Goal: Task Accomplishment & Management: Manage account settings

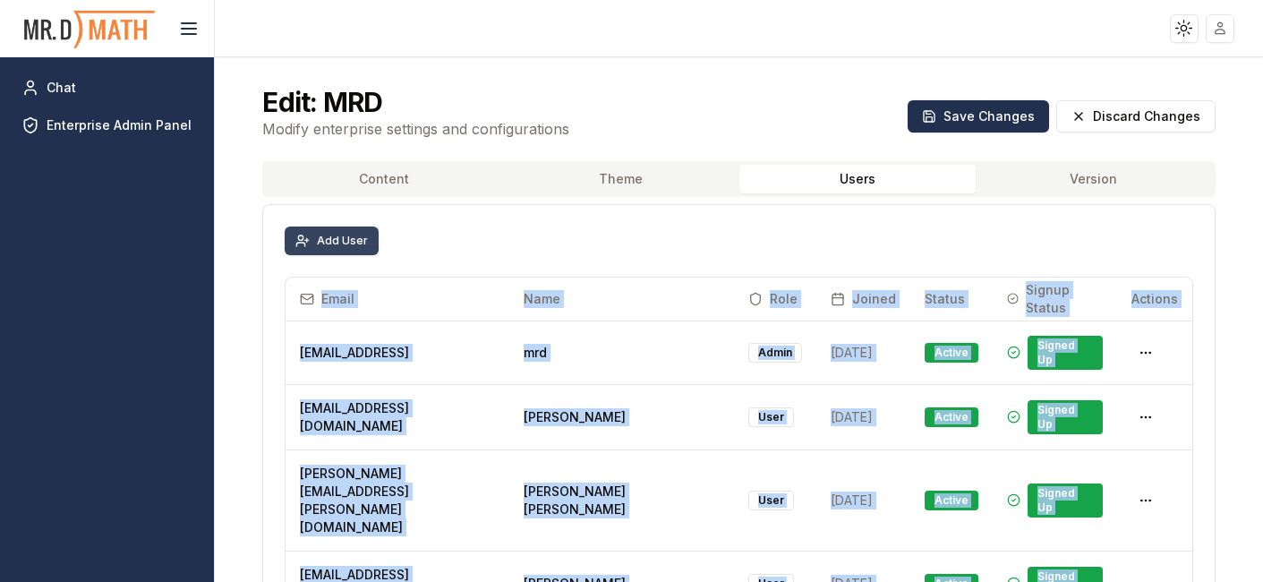
click at [320, 233] on button "Add User" at bounding box center [332, 241] width 94 height 29
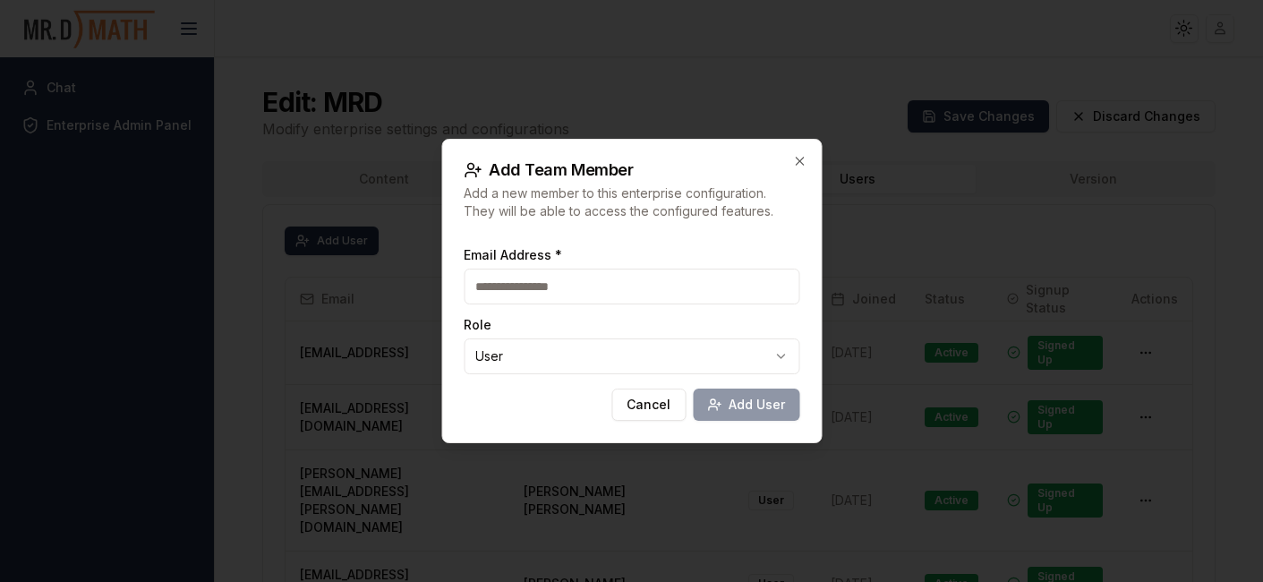
click at [535, 284] on input "Email Address *" at bounding box center [632, 287] width 336 height 36
type input "**********"
click at [650, 291] on input "**********" at bounding box center [632, 287] width 336 height 36
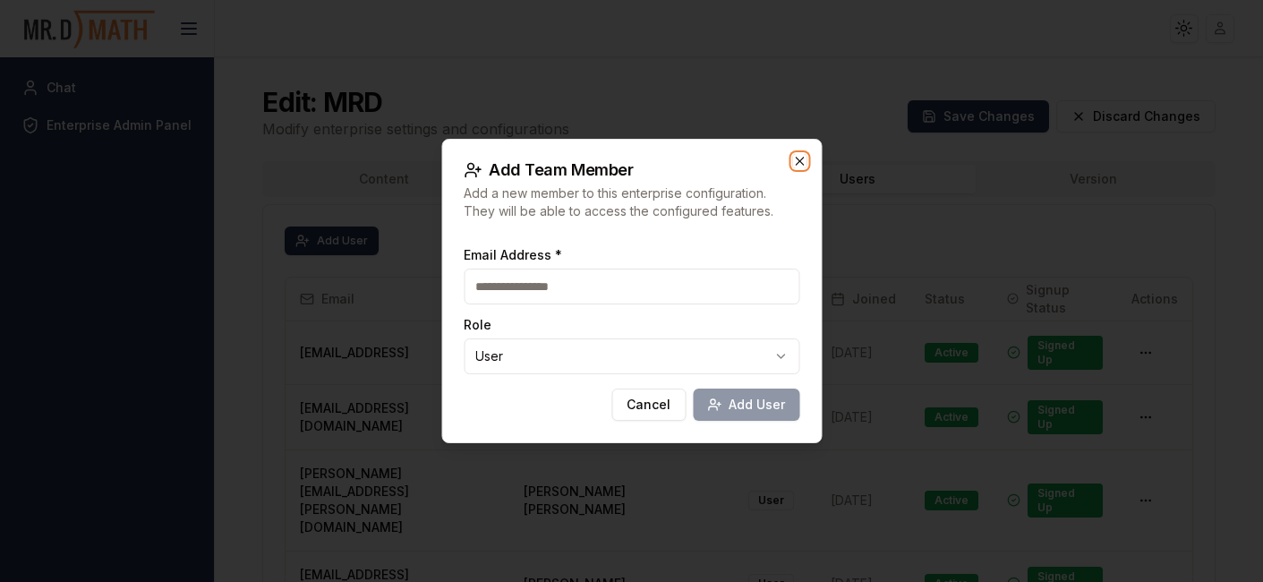
click at [798, 162] on icon "button" at bounding box center [799, 161] width 8 height 8
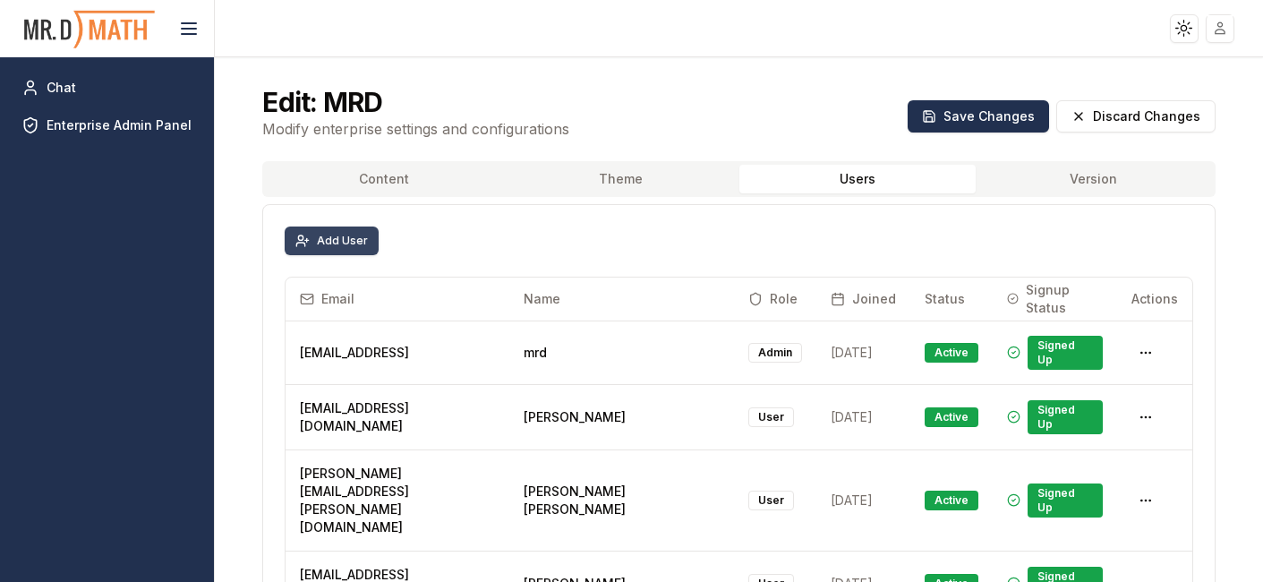
click at [331, 233] on button "Add User" at bounding box center [332, 241] width 94 height 29
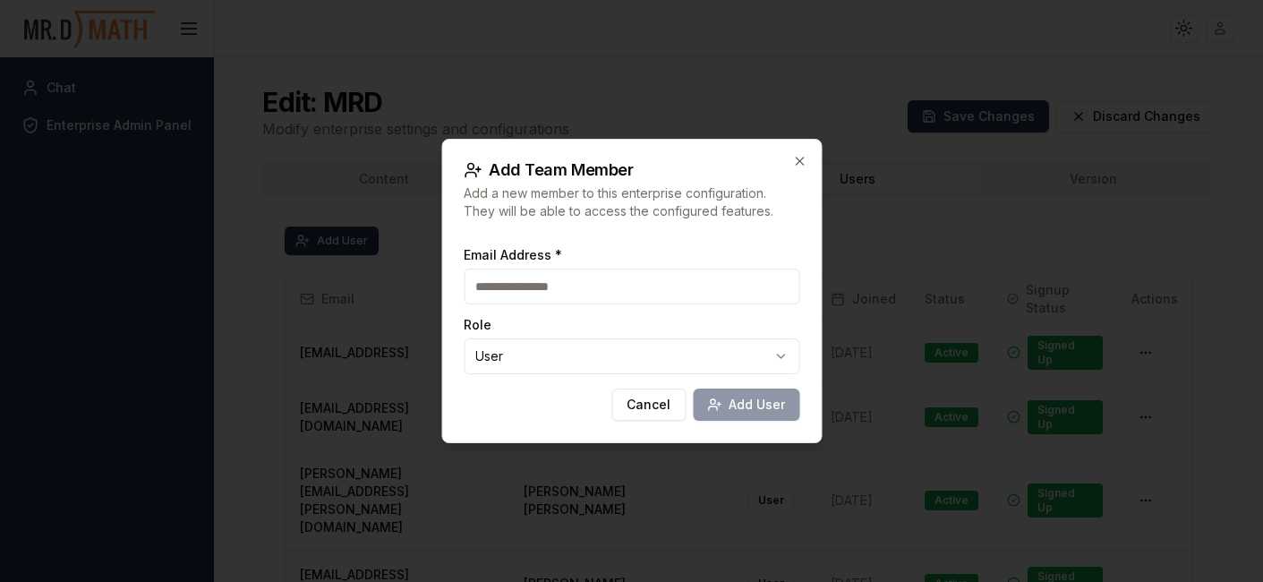
click at [560, 295] on input "Email Address *" at bounding box center [632, 287] width 336 height 36
type input "**********"
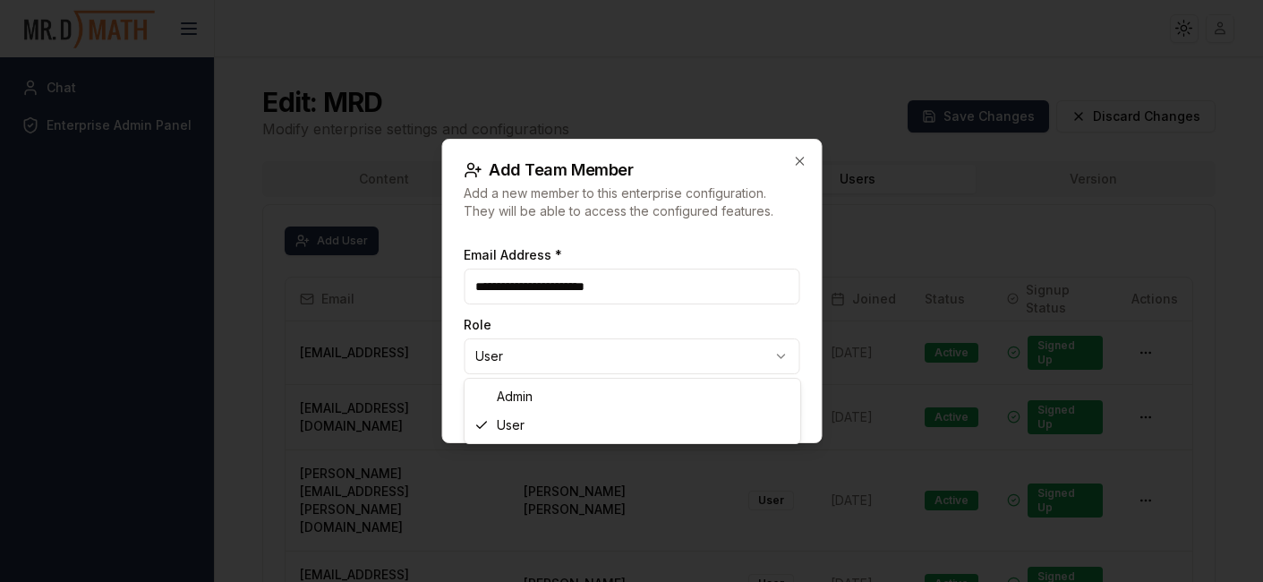
click at [526, 359] on body "Toggle theme Toggle user menu Chat Enterprise Admin Panel Edit: MRD Modify ente…" at bounding box center [631, 291] width 1263 height 582
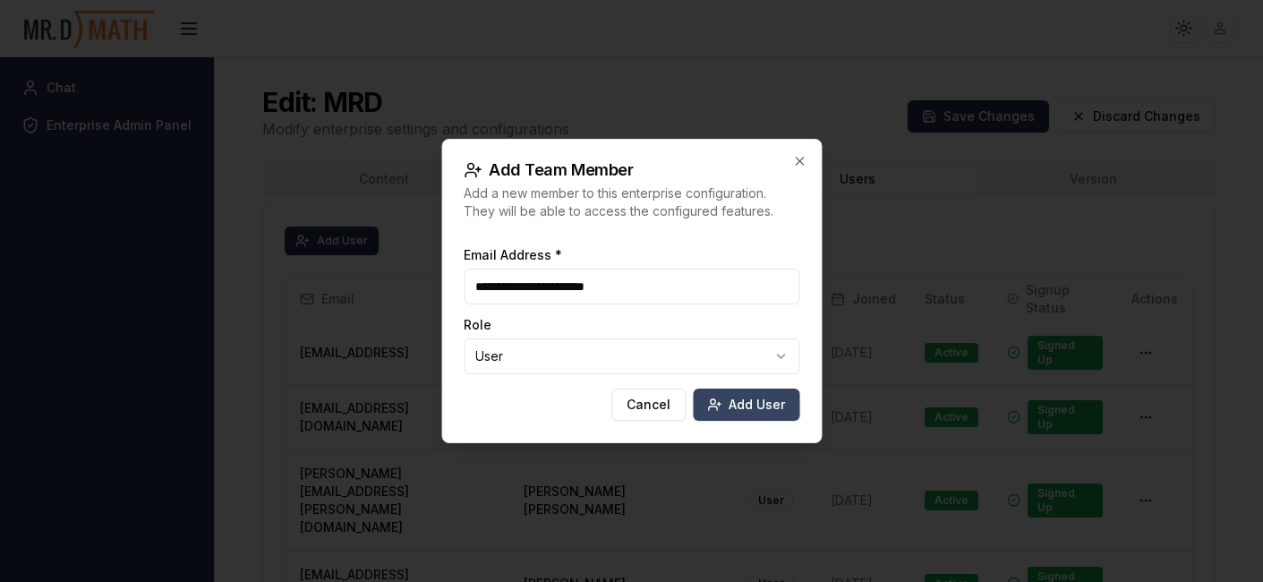
click at [741, 407] on button "Add User" at bounding box center [746, 405] width 107 height 32
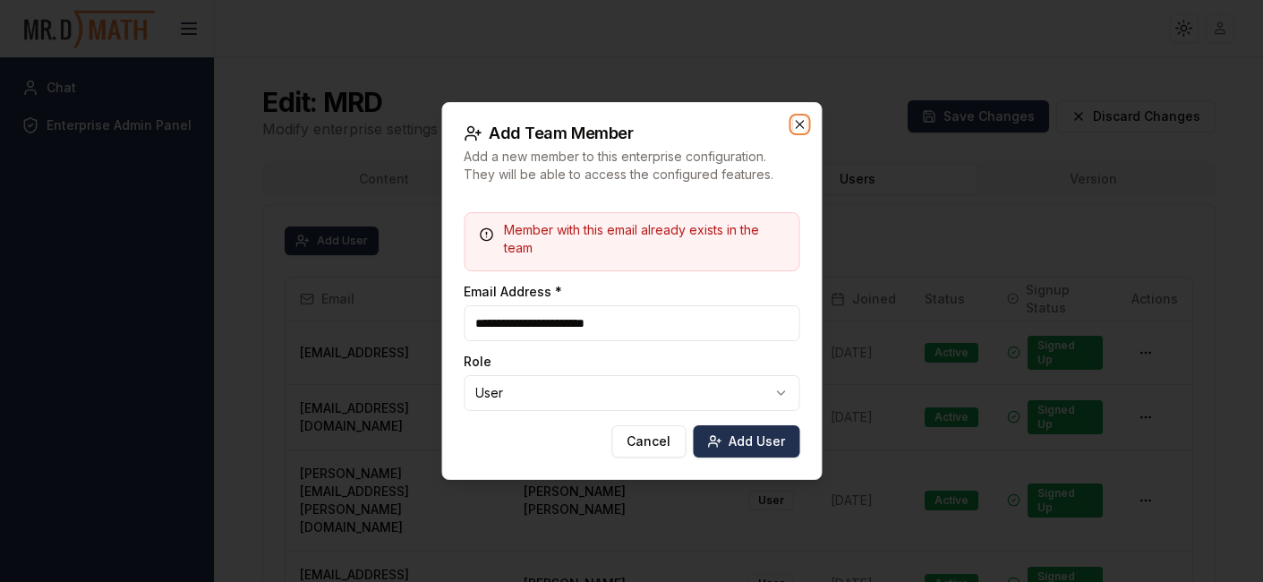
click at [800, 122] on icon "button" at bounding box center [799, 124] width 14 height 14
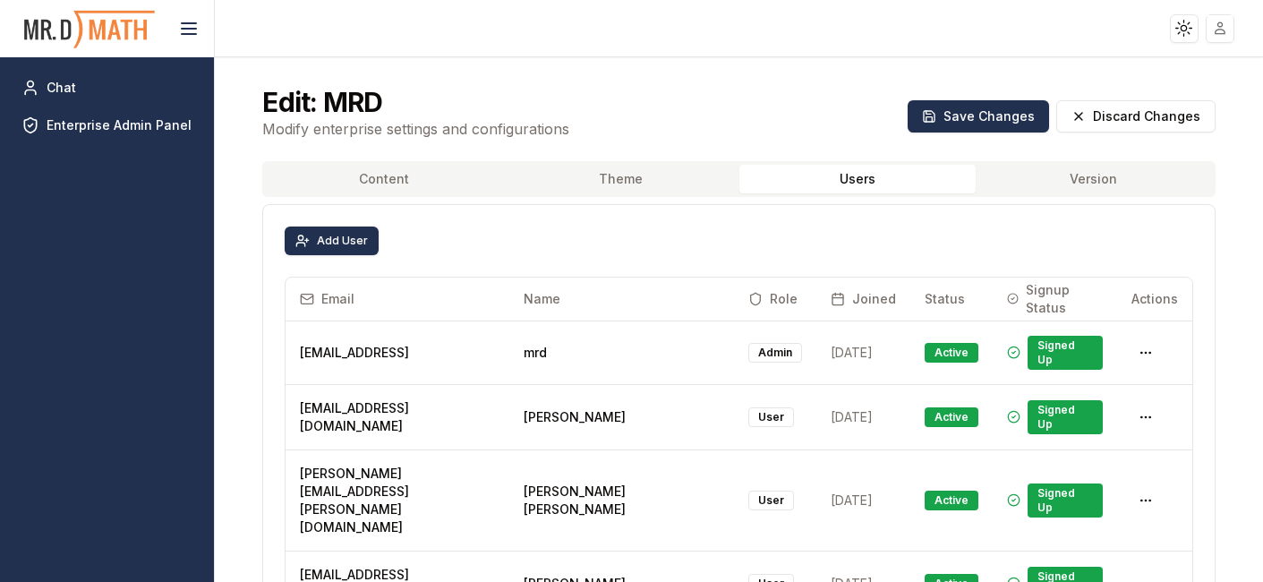
click at [706, 244] on div "Add User" at bounding box center [739, 241] width 908 height 29
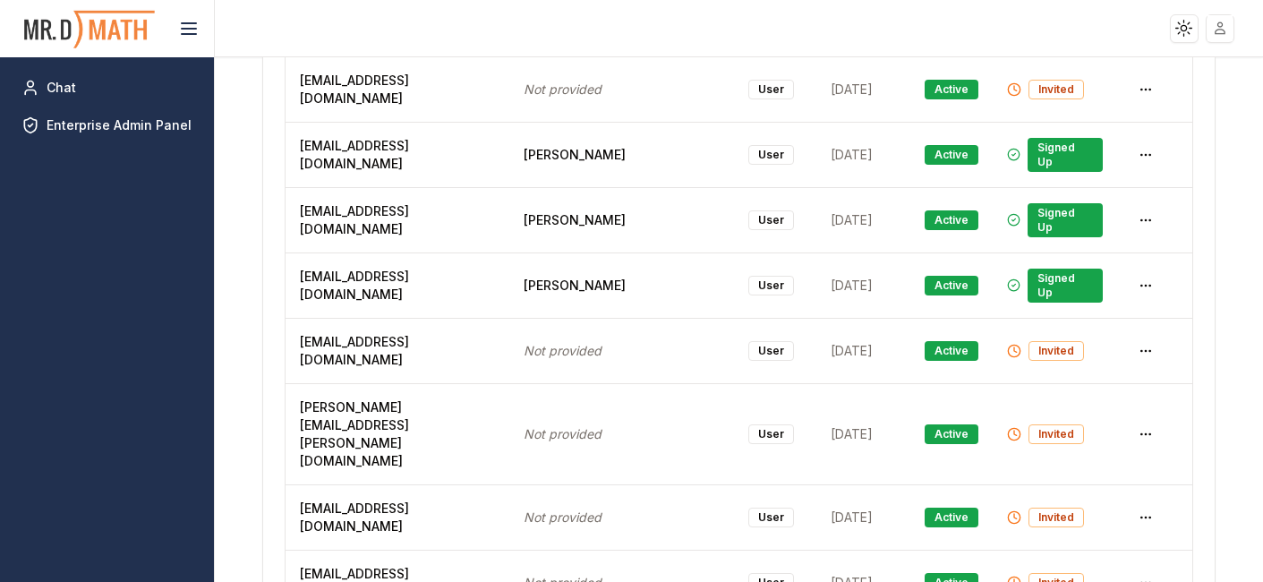
copy span "[EMAIL_ADDRESS][DOMAIN_NAME]"
click at [1146, 320] on html "Toggle theme Toggle user menu Chat Enterprise Admin Panel Edit: MRD Modify ente…" at bounding box center [631, 291] width 1263 height 582
click at [1110, 384] on div "Delete User" at bounding box center [1104, 385] width 107 height 29
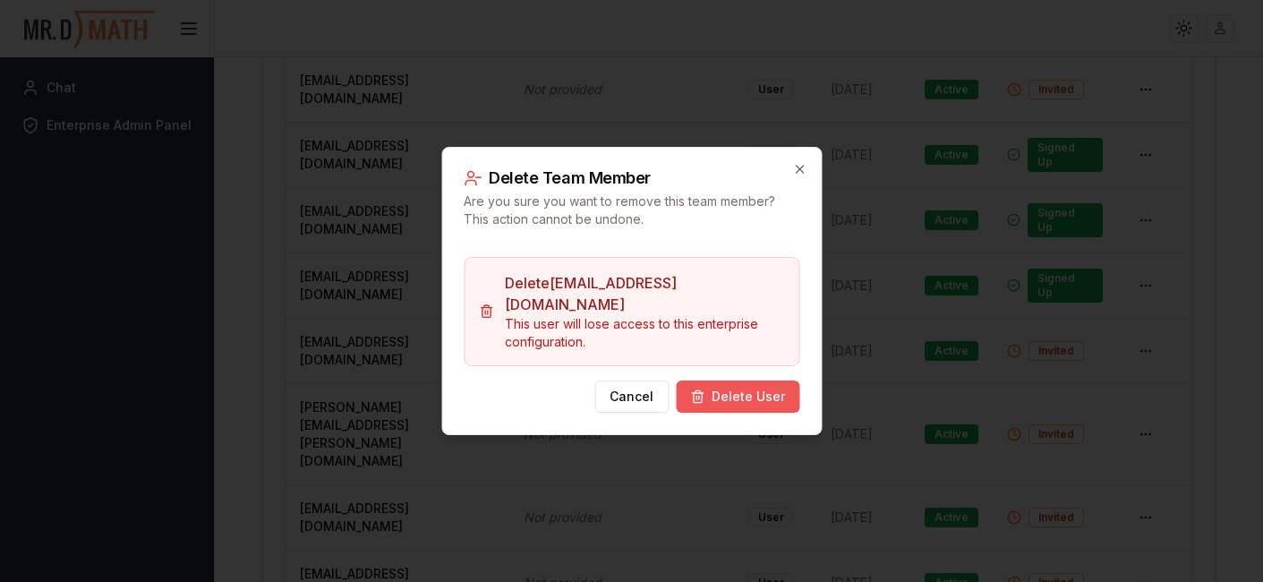
click at [742, 381] on button "Delete User" at bounding box center [738, 397] width 124 height 32
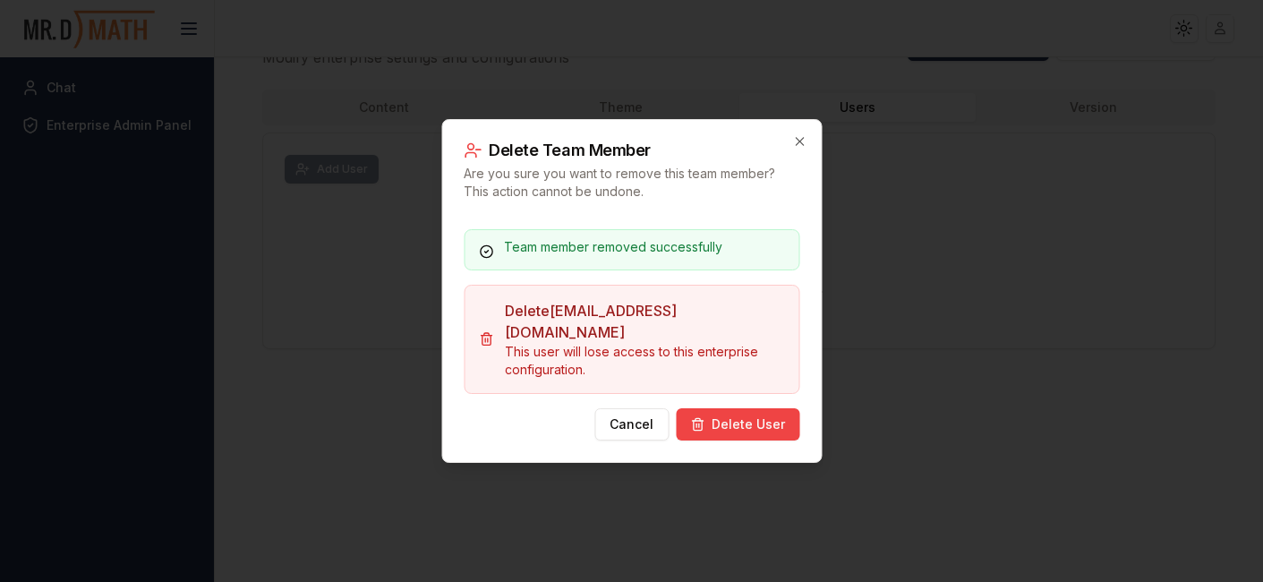
scroll to position [72, 0]
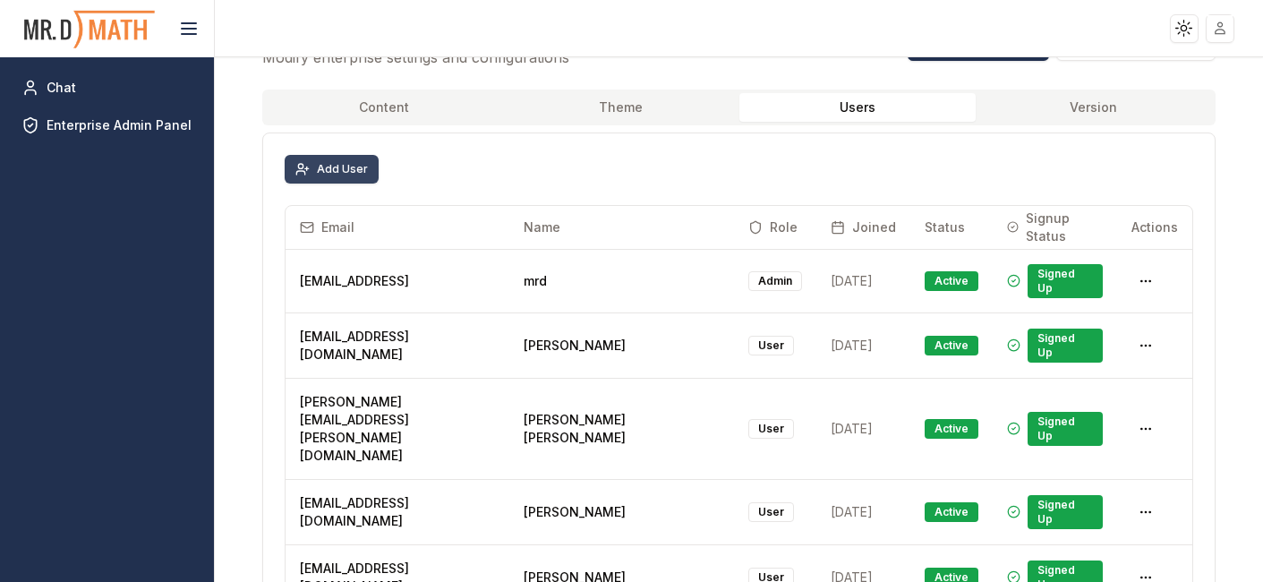
click at [335, 162] on button "Add User" at bounding box center [332, 169] width 94 height 29
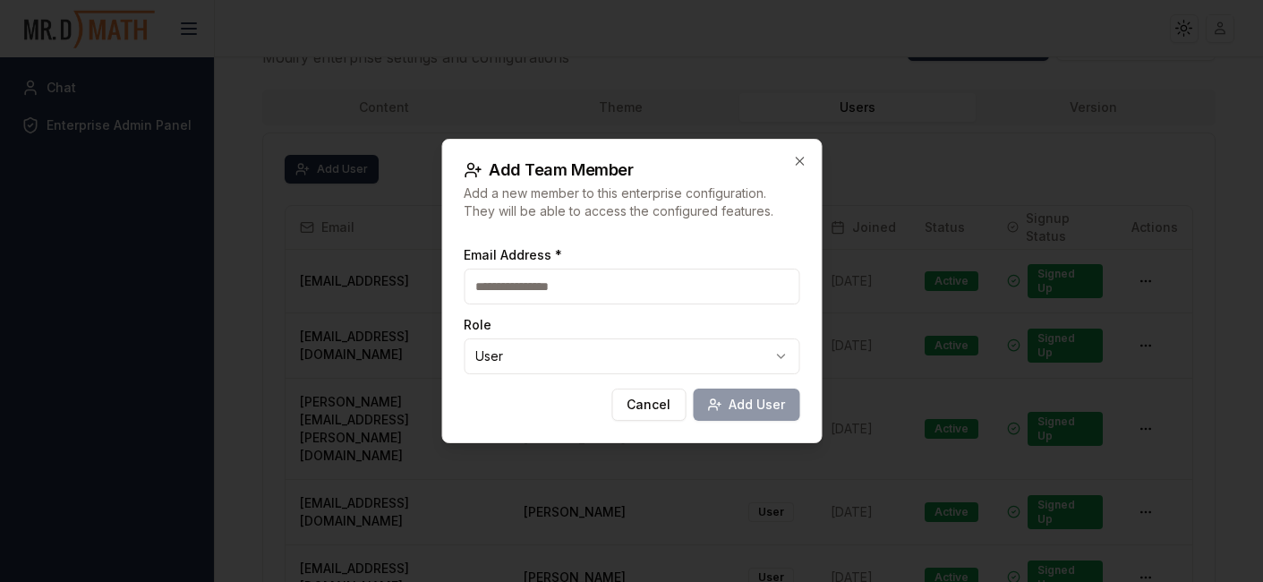
click at [535, 287] on input "Email Address *" at bounding box center [632, 287] width 336 height 36
type input "**********"
click at [670, 290] on input "**********" at bounding box center [632, 287] width 336 height 36
click at [735, 407] on button "Add User" at bounding box center [746, 405] width 107 height 32
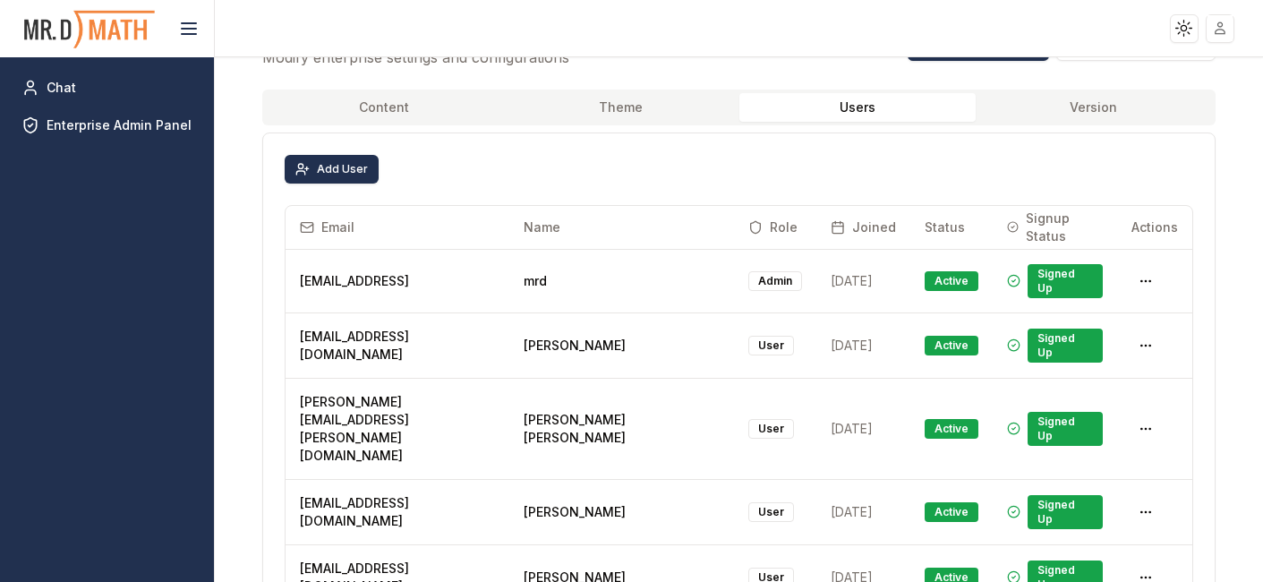
scroll to position [15235, 0]
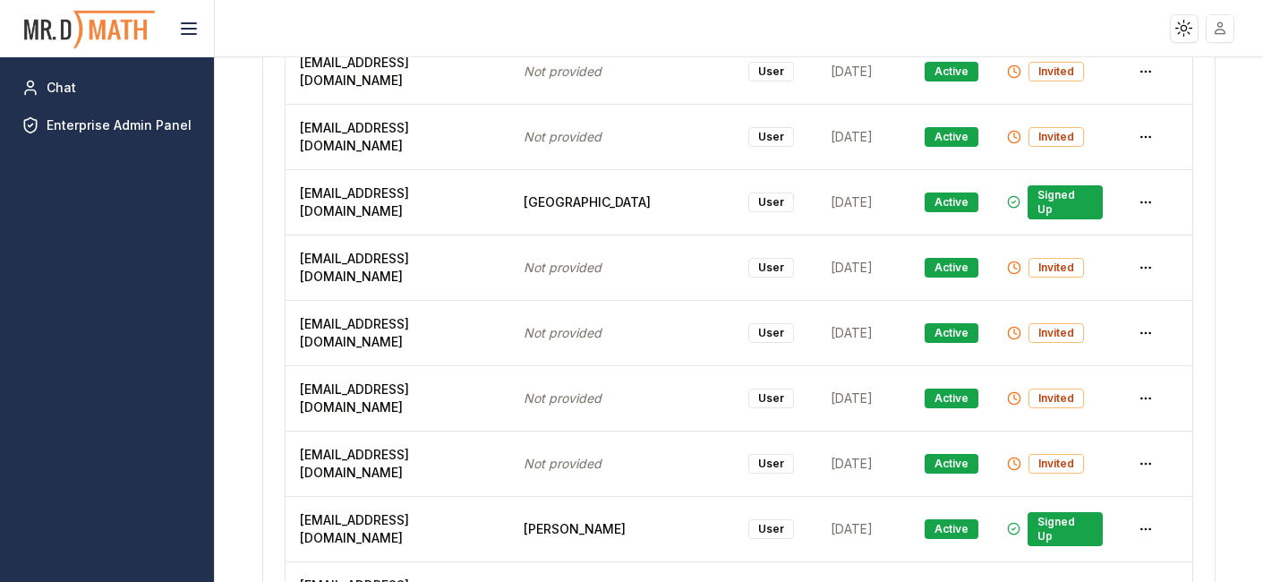
copy span "[EMAIL_ADDRESS][DOMAIN_NAME]"
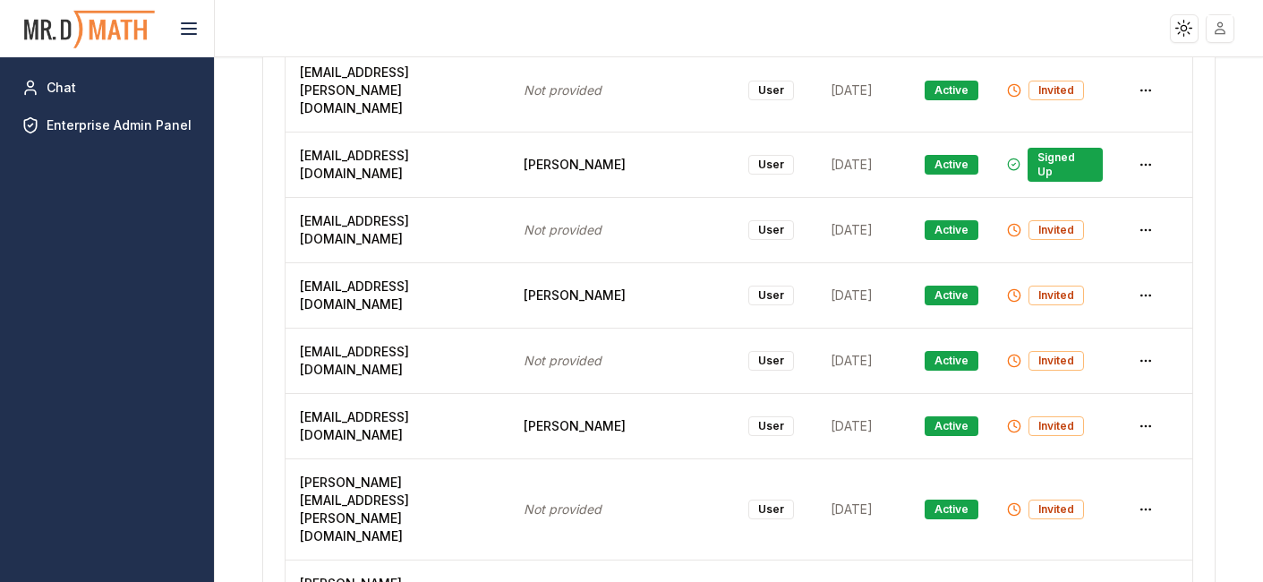
scroll to position [0, 0]
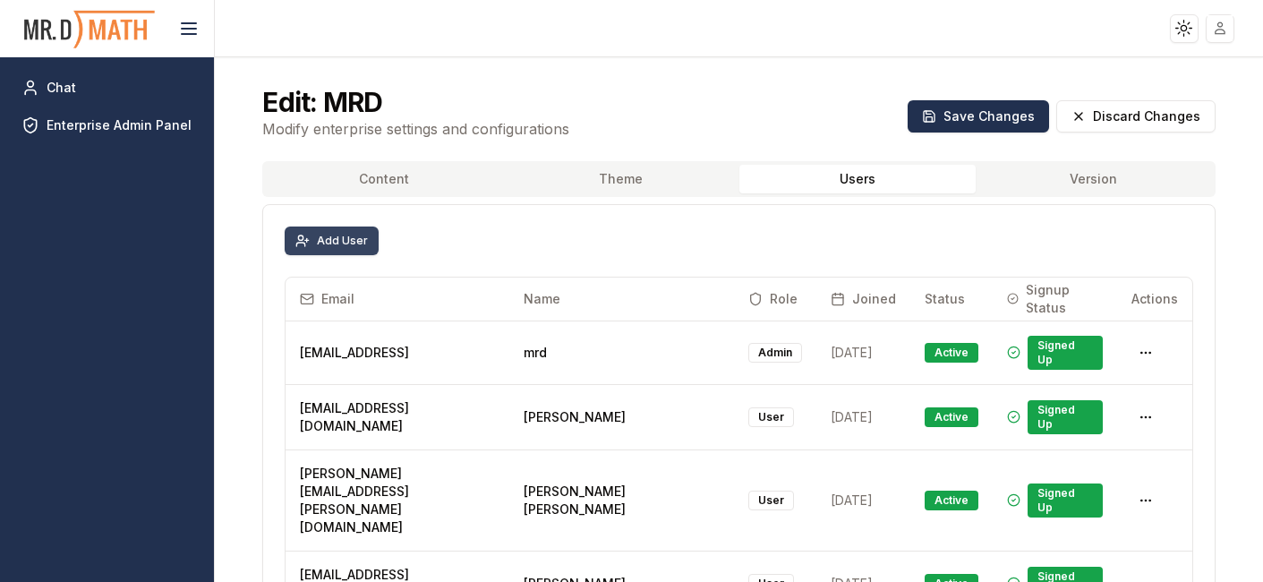
click at [333, 242] on button "Add User" at bounding box center [332, 241] width 94 height 29
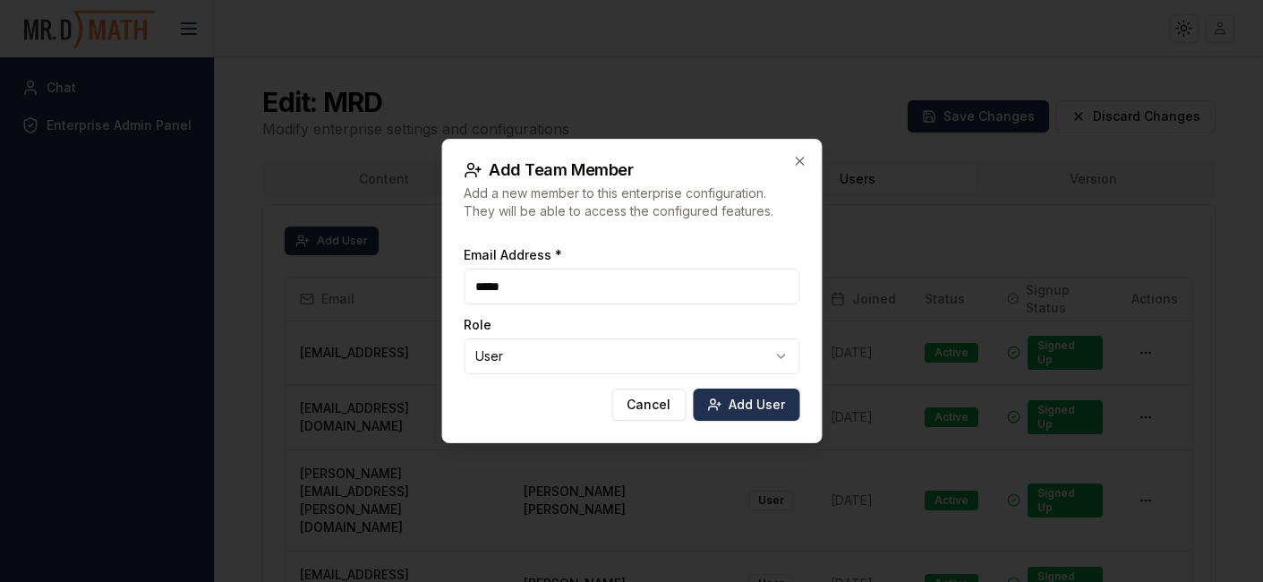
type input "**********"
click at [750, 389] on button "Add User" at bounding box center [746, 405] width 107 height 32
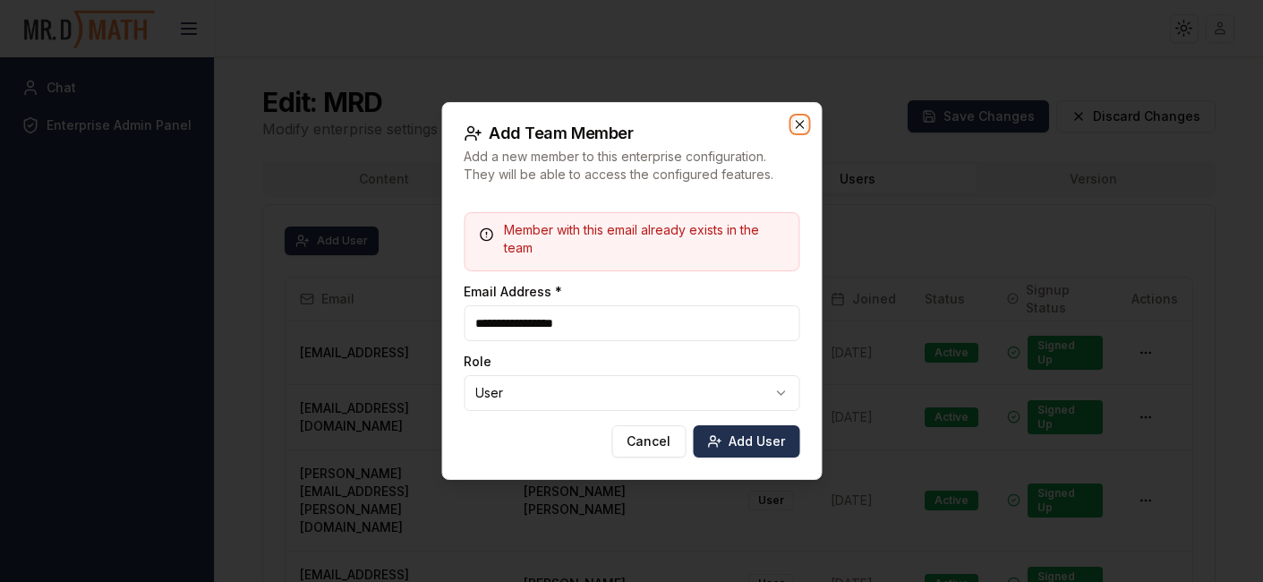
click at [803, 124] on icon "button" at bounding box center [799, 124] width 14 height 14
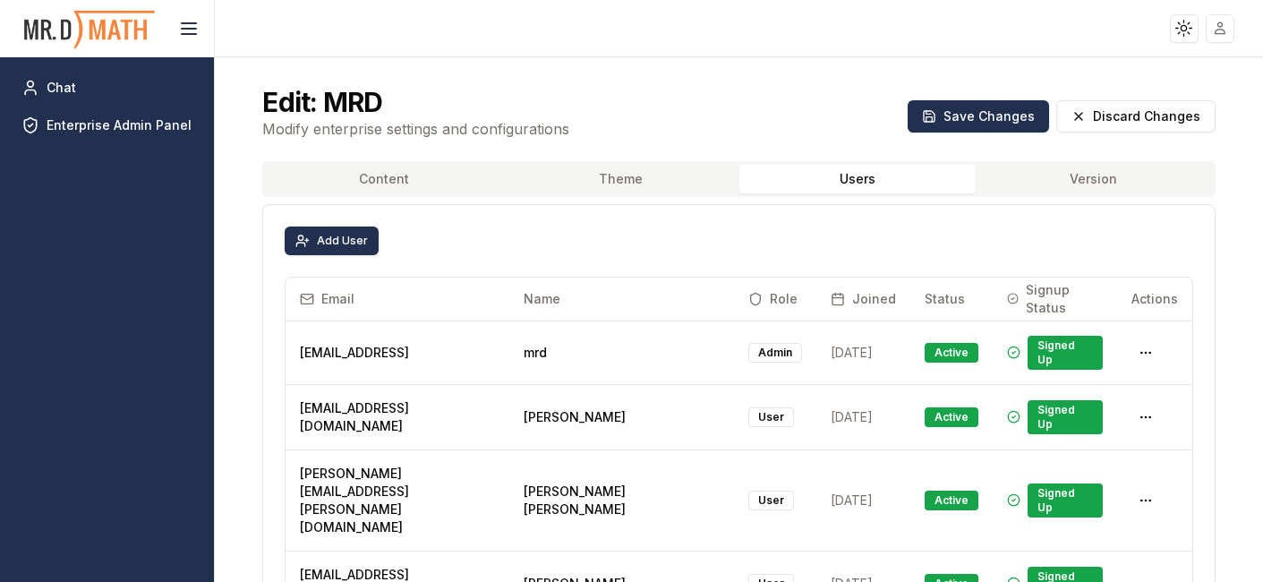
click at [840, 127] on div "Edit: MRD Modify enterprise settings and configurations Save Changes Discard Ch…" at bounding box center [739, 112] width 996 height 97
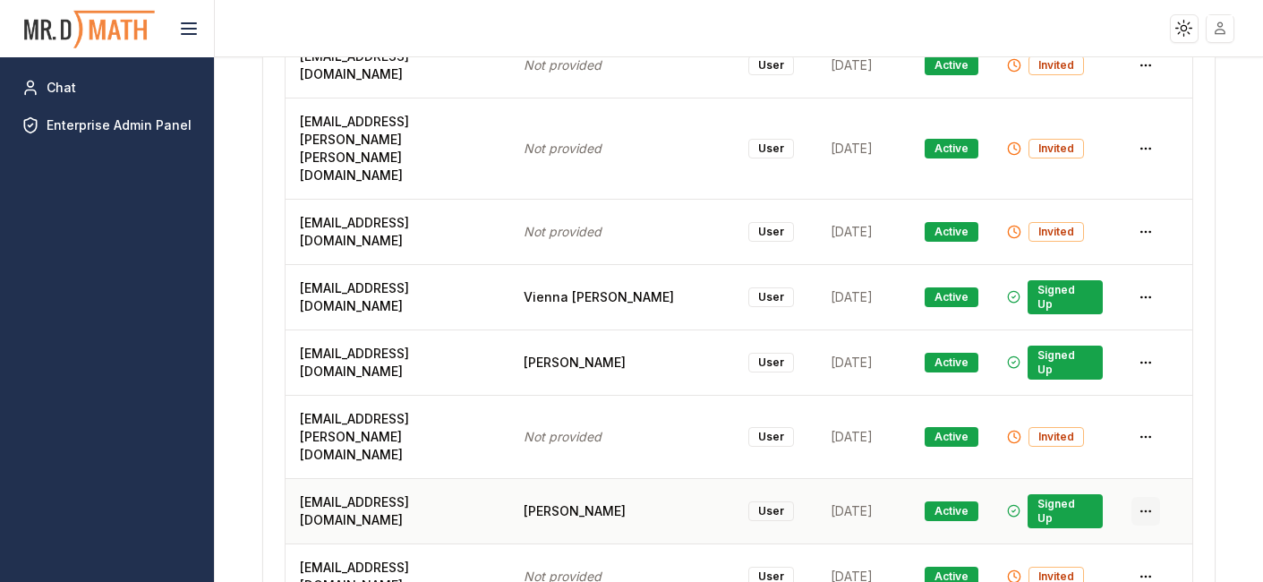
click at [1144, 312] on html "Toggle theme Toggle user menu Chat Enterprise Admin Panel Edit: MRD Modify ente…" at bounding box center [631, 291] width 1263 height 582
click at [1111, 383] on div "Delete User" at bounding box center [1104, 385] width 107 height 29
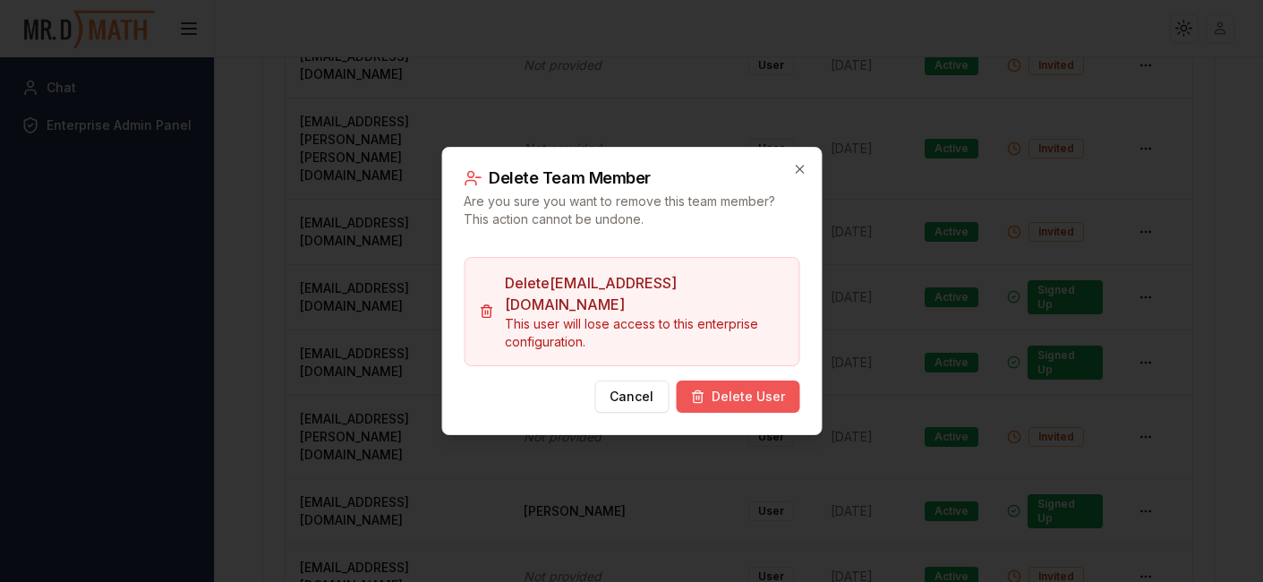
click at [760, 381] on button "Delete User" at bounding box center [738, 397] width 124 height 32
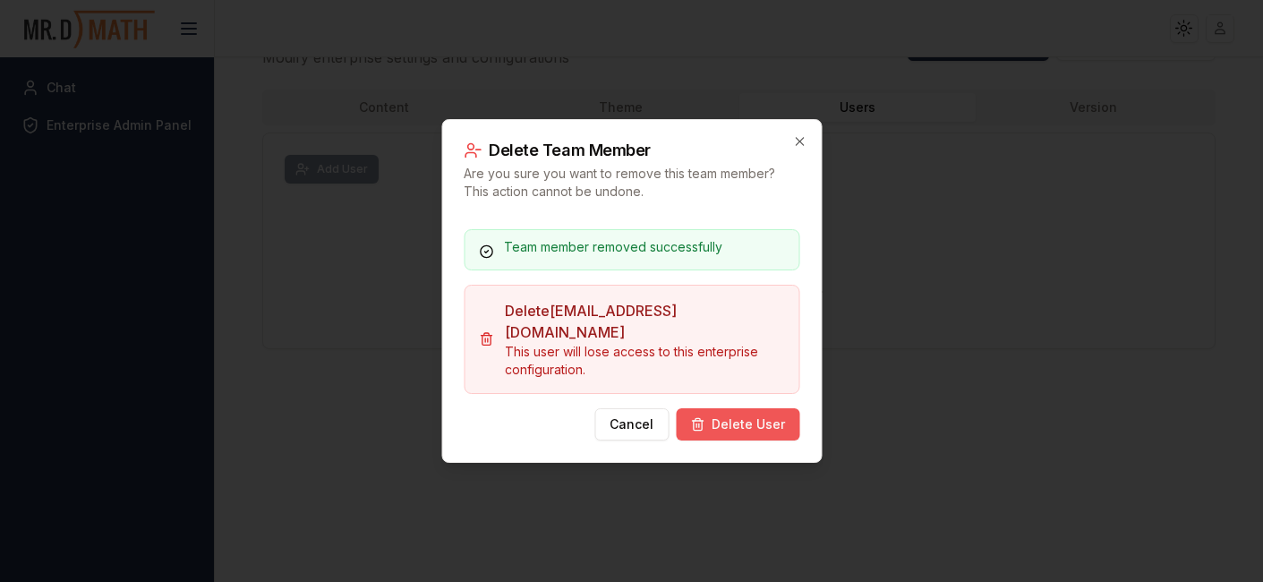
scroll to position [72, 0]
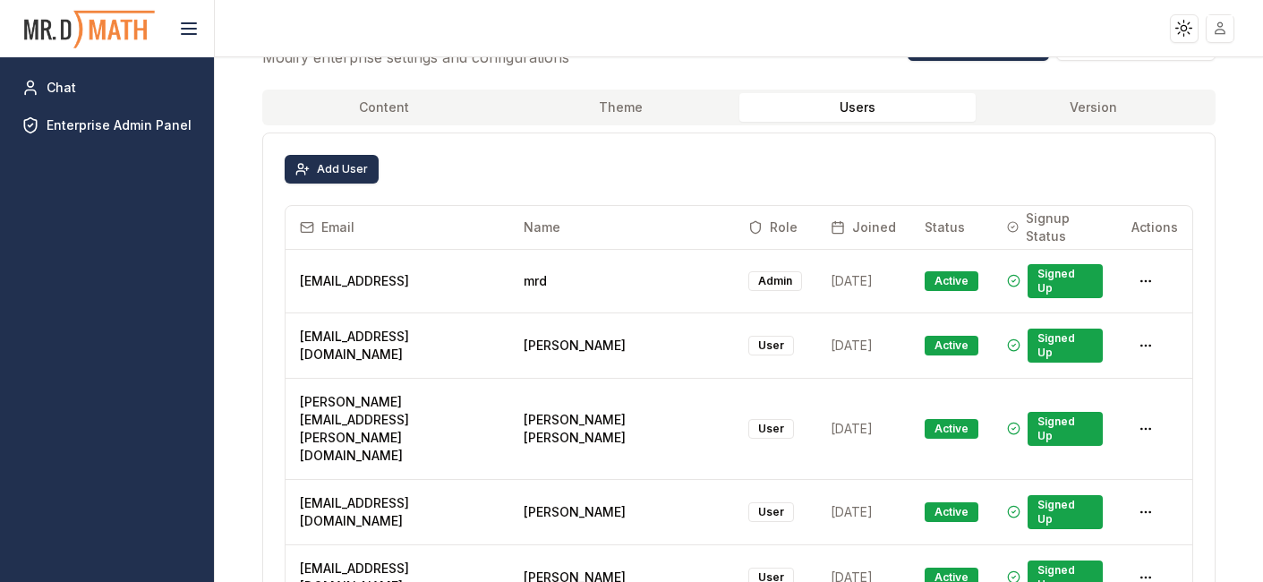
click at [797, 152] on div "Add User" at bounding box center [738, 169] width 951 height 72
click at [338, 174] on button "Add User" at bounding box center [332, 169] width 94 height 29
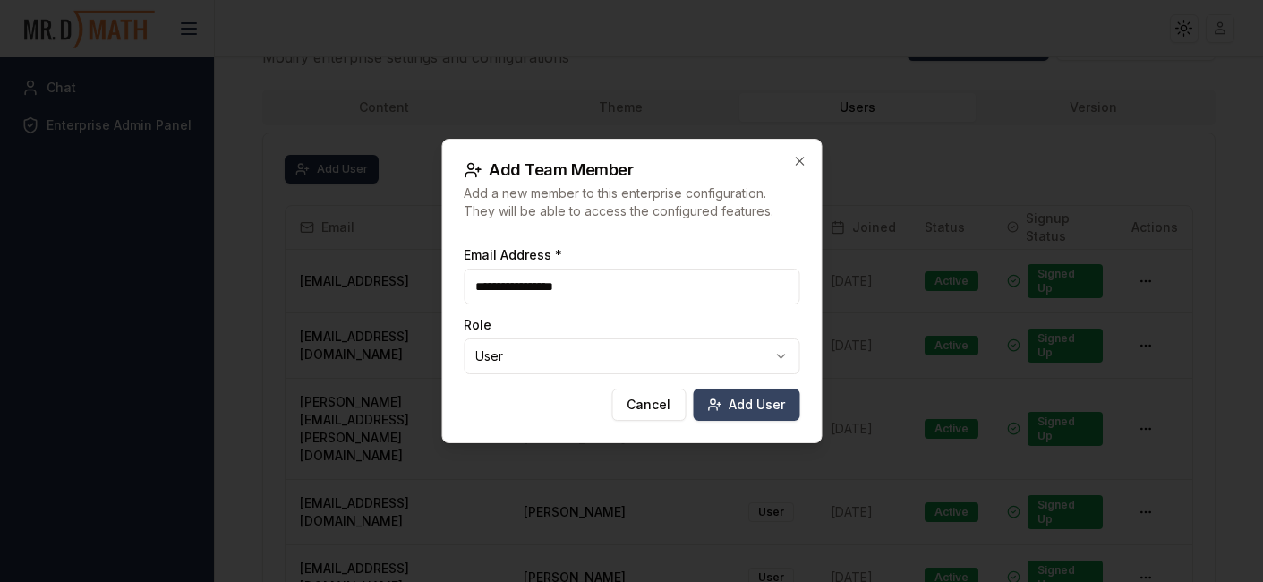
type input "**********"
click at [756, 405] on button "Add User" at bounding box center [746, 405] width 107 height 32
